Goal: Information Seeking & Learning: Find specific page/section

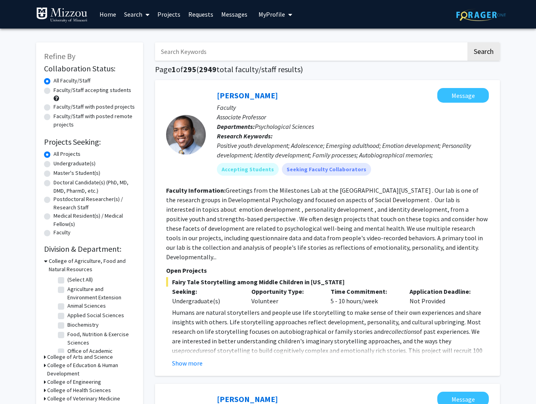
click at [274, 13] on span "My Profile" at bounding box center [272, 14] width 27 height 8
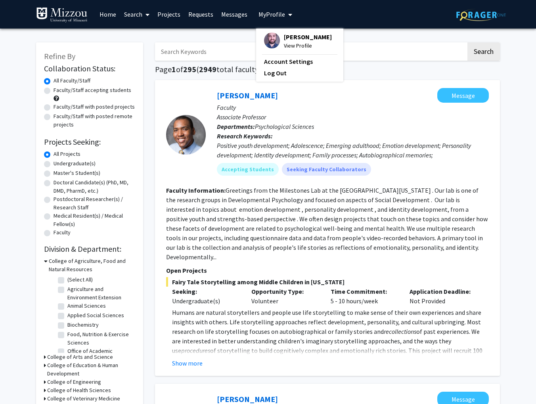
click at [272, 40] on img at bounding box center [272, 41] width 16 height 16
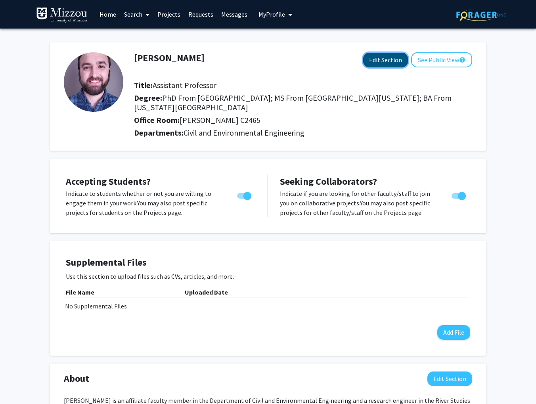
click at [383, 56] on button "Edit Section" at bounding box center [385, 60] width 45 height 15
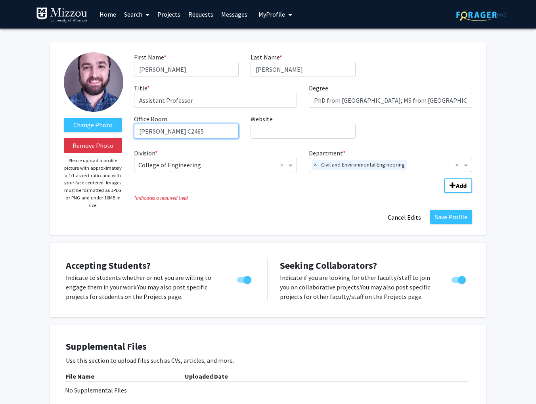
click at [171, 133] on input "[PERSON_NAME] C2465" at bounding box center [186, 131] width 105 height 15
type input "[PERSON_NAME] C2645"
click at [449, 216] on button "Save Profile" at bounding box center [451, 217] width 42 height 14
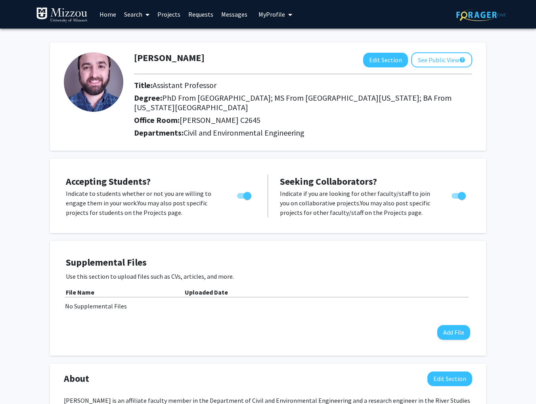
click at [103, 13] on link "Home" at bounding box center [108, 14] width 25 height 28
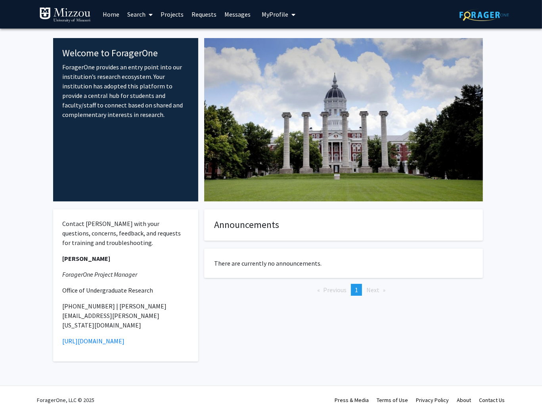
click at [147, 15] on span at bounding box center [149, 15] width 7 height 28
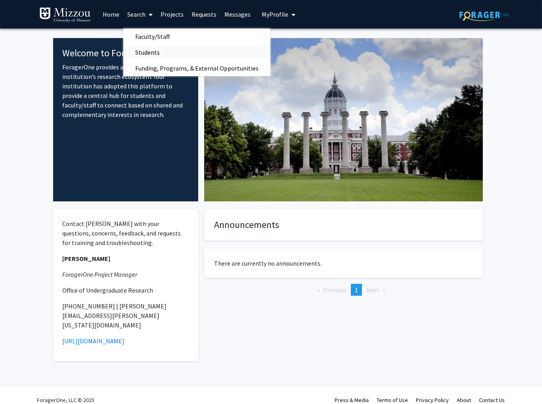
click at [148, 51] on span "Students" at bounding box center [147, 52] width 48 height 16
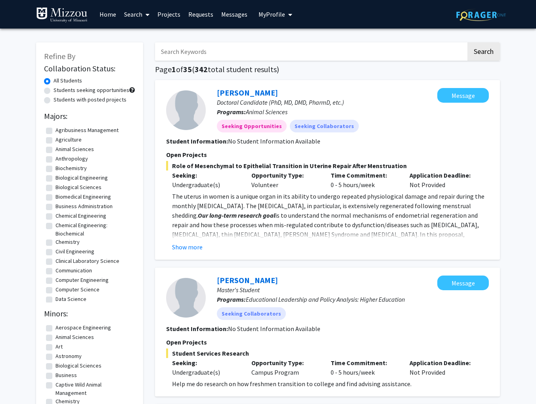
click at [214, 54] on input "Search Keywords" at bounding box center [310, 51] width 311 height 18
click at [467, 42] on button "Search" at bounding box center [483, 51] width 33 height 18
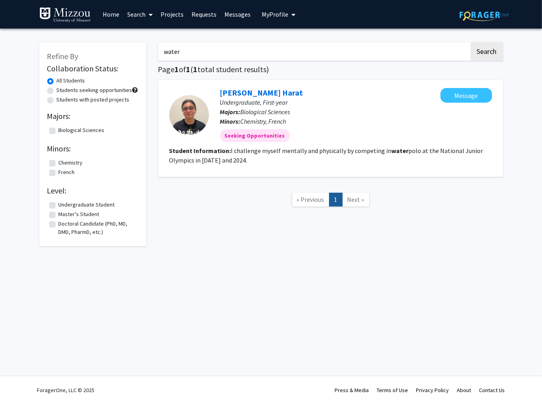
click at [186, 54] on input "water" at bounding box center [313, 51] width 311 height 18
click at [471, 42] on button "Search" at bounding box center [487, 51] width 33 height 18
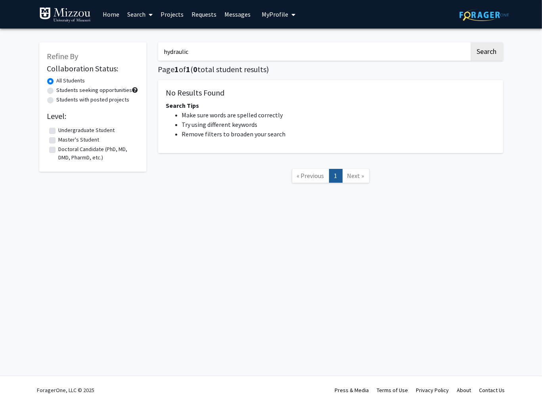
click at [186, 54] on input "hydraulic" at bounding box center [313, 51] width 311 height 18
click at [190, 53] on input "hydraulic" at bounding box center [313, 51] width 311 height 18
drag, startPoint x: 190, startPoint y: 53, endPoint x: 147, endPoint y: 54, distance: 42.8
click at [147, 54] on div "Refine By Collaboration Status: All Students Students seeking opportunities Stu…" at bounding box center [271, 116] width 476 height 165
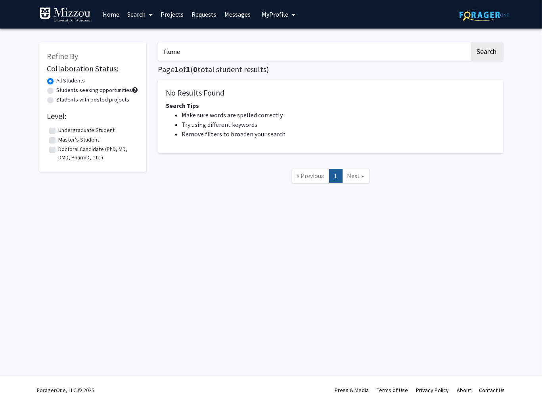
click at [471, 42] on button "Search" at bounding box center [487, 51] width 33 height 18
click at [186, 50] on input "flume" at bounding box center [313, 51] width 311 height 18
click at [471, 42] on button "Search" at bounding box center [487, 51] width 33 height 18
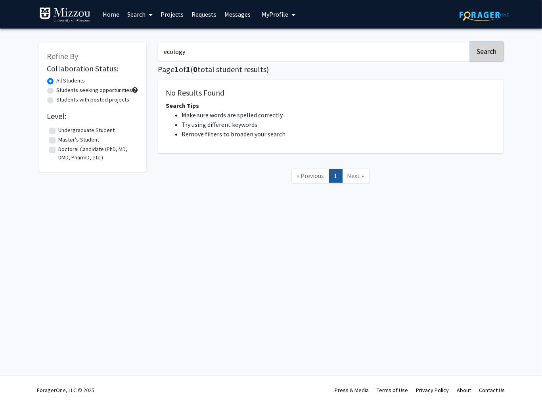
click at [488, 49] on button "Search" at bounding box center [487, 51] width 33 height 18
drag, startPoint x: 193, startPoint y: 52, endPoint x: 142, endPoint y: 56, distance: 50.8
click at [142, 56] on div "Refine By Collaboration Status: All Students Students seeking opportunities Stu…" at bounding box center [271, 116] width 476 height 165
type input "fish"
click at [471, 42] on button "Search" at bounding box center [487, 51] width 33 height 18
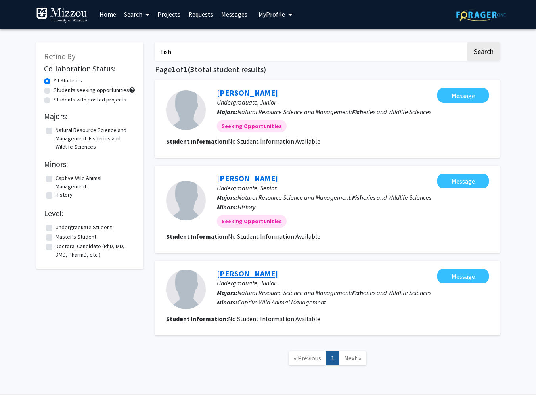
click at [220, 272] on link "[PERSON_NAME]" at bounding box center [247, 273] width 61 height 10
drag, startPoint x: 186, startPoint y: 55, endPoint x: 159, endPoint y: 53, distance: 27.8
click at [159, 53] on input "fish" at bounding box center [310, 51] width 311 height 18
click at [134, 14] on link "Search" at bounding box center [136, 14] width 33 height 28
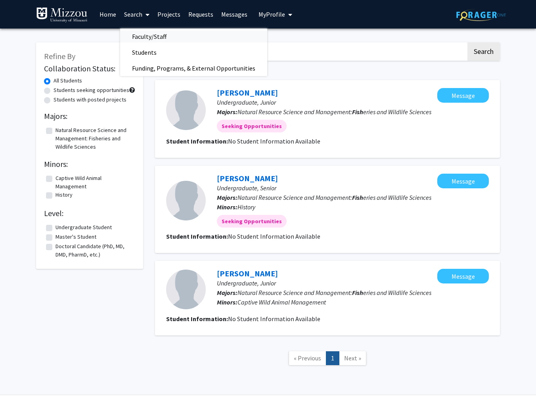
click at [140, 34] on span "Faculty/Staff" at bounding box center [149, 37] width 58 height 16
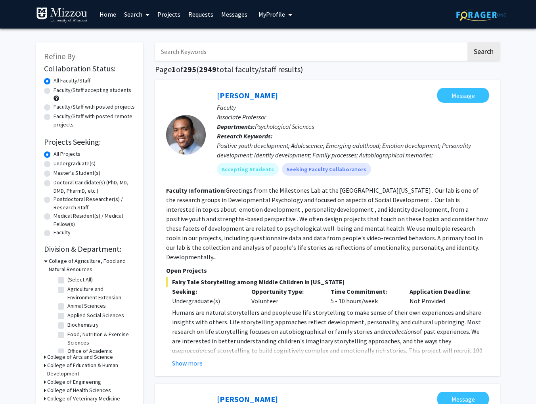
click at [267, 11] on span "My Profile" at bounding box center [272, 14] width 27 height 8
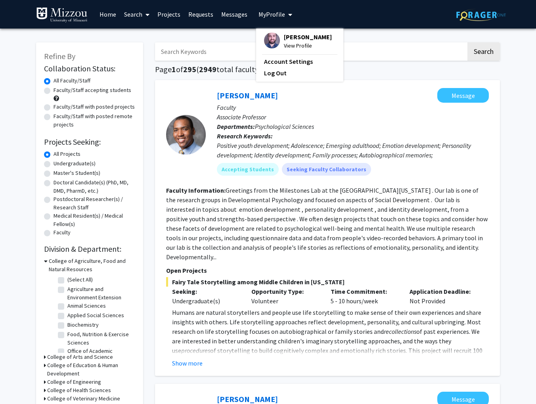
click at [287, 39] on span "[PERSON_NAME]" at bounding box center [308, 37] width 48 height 9
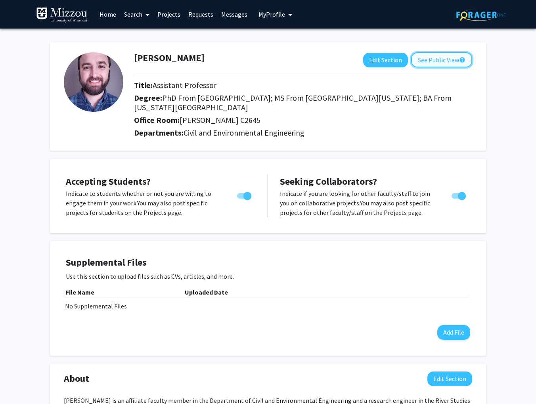
click at [433, 61] on button "See Public View help" at bounding box center [441, 59] width 61 height 15
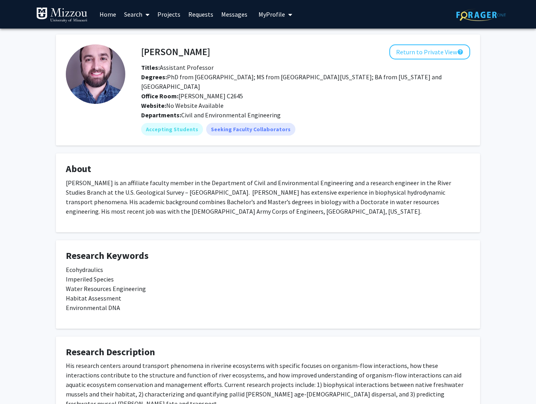
click at [75, 80] on img at bounding box center [95, 73] width 59 height 59
click at [112, 15] on link "Home" at bounding box center [108, 14] width 25 height 28
